Goal: Navigation & Orientation: Find specific page/section

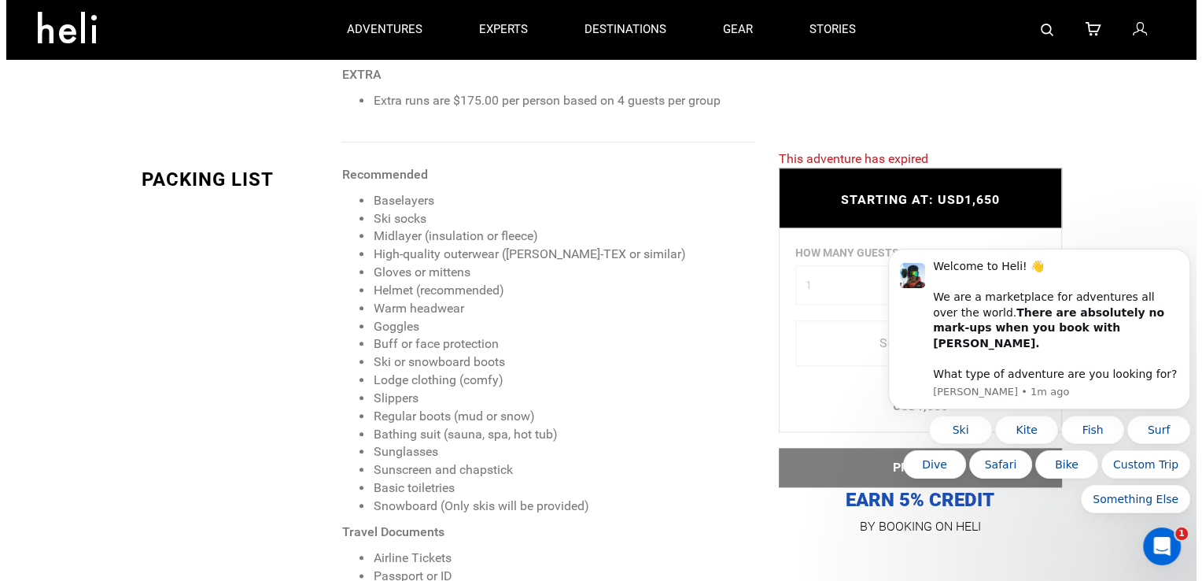
scroll to position [1652, 0]
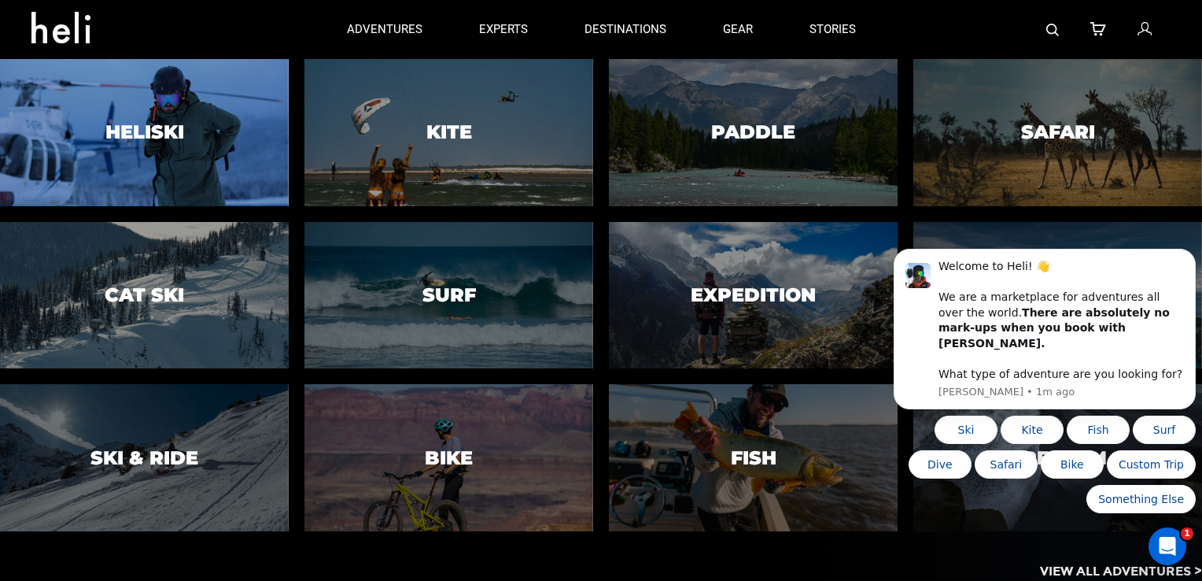
click at [145, 145] on div at bounding box center [144, 132] width 294 height 150
click at [154, 127] on h3 "Heliski" at bounding box center [144, 132] width 79 height 20
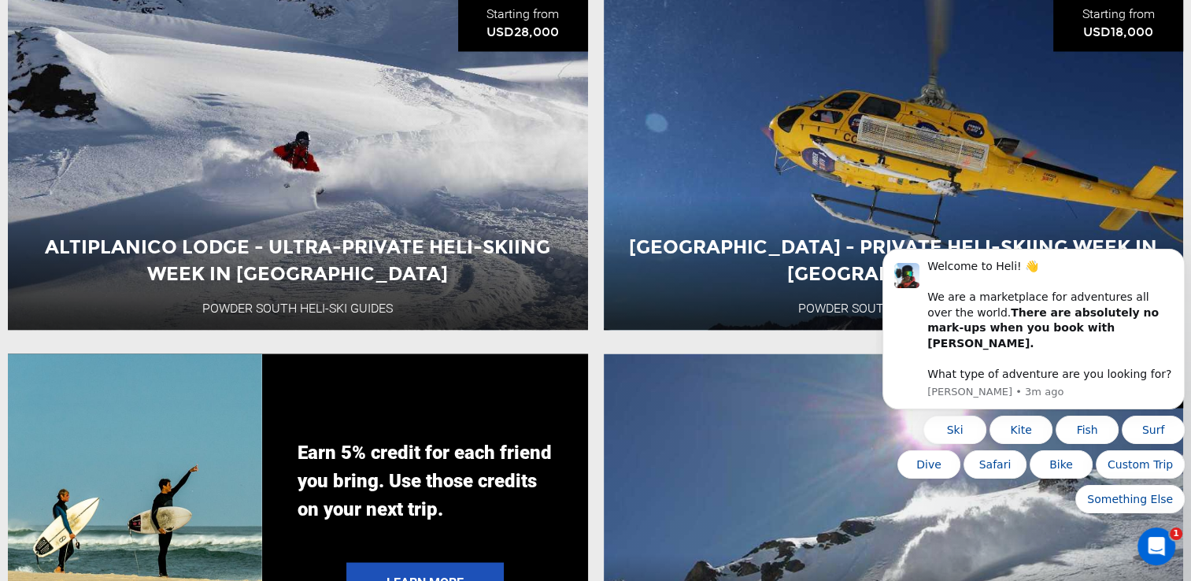
scroll to position [2833, 0]
